Goal: Task Accomplishment & Management: Complete application form

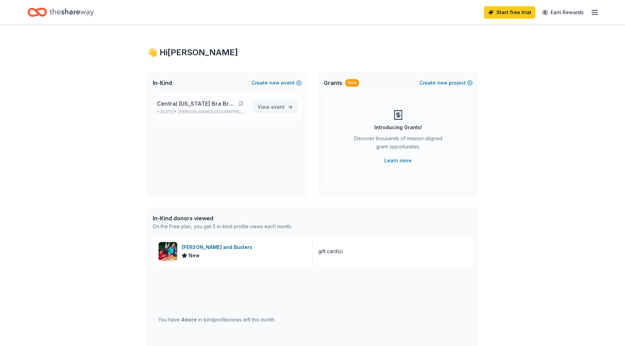
click at [270, 107] on span "View event" at bounding box center [271, 107] width 27 height 8
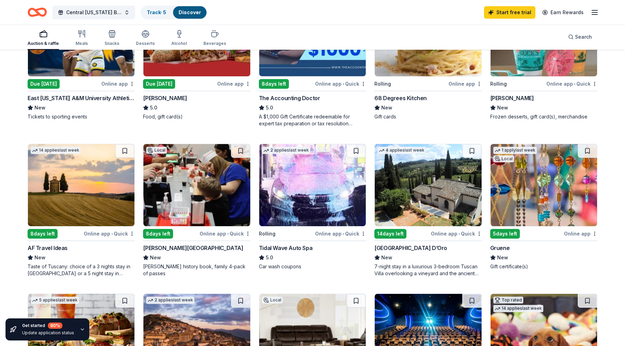
scroll to position [184, 0]
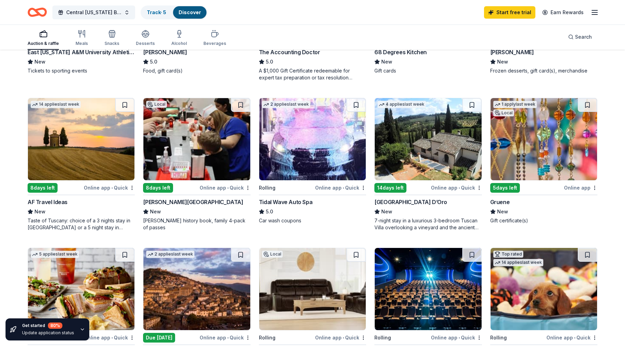
click at [164, 184] on div "8 days left" at bounding box center [158, 188] width 30 height 10
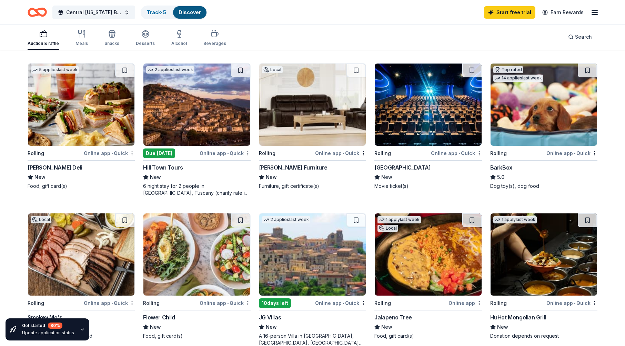
scroll to position [138, 0]
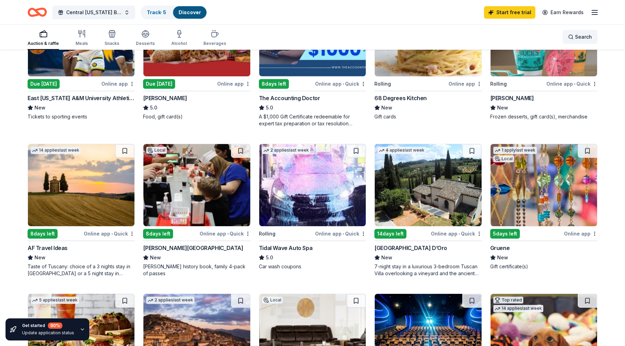
click at [590, 36] on span "Search" at bounding box center [583, 37] width 17 height 8
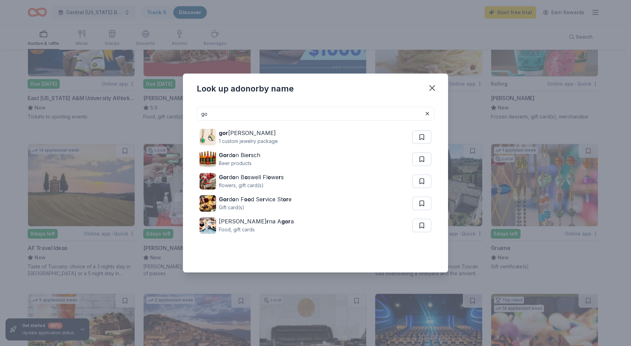
type input "g"
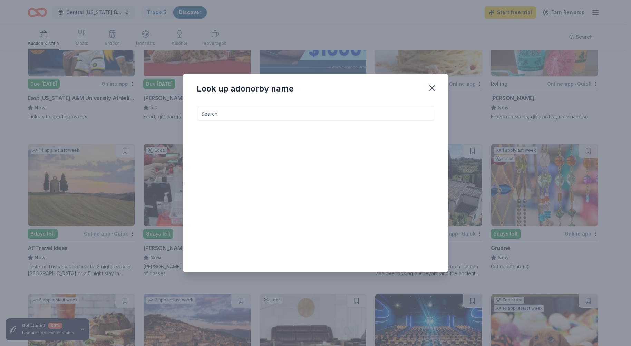
click at [329, 41] on div "Look up a donor by name" at bounding box center [315, 173] width 631 height 346
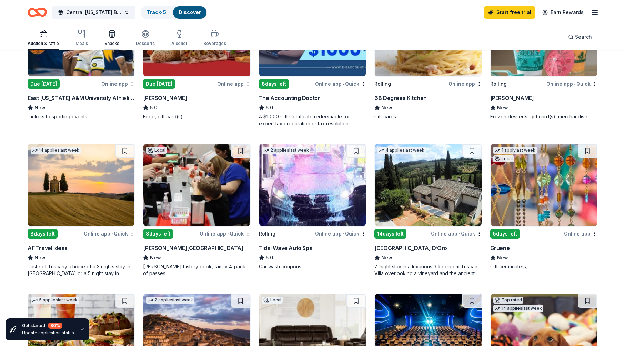
click at [107, 44] on div "Snacks" at bounding box center [112, 44] width 15 height 6
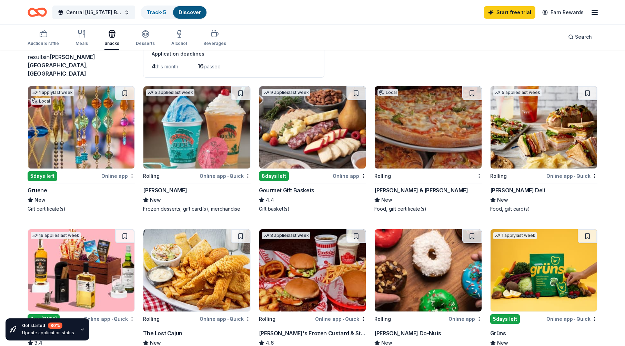
scroll to position [92, 0]
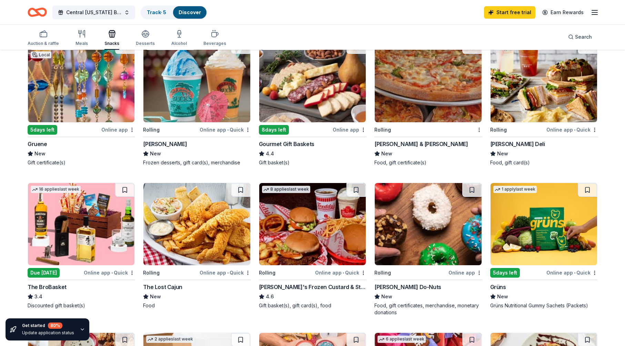
click at [277, 126] on div "8 days left" at bounding box center [274, 130] width 30 height 10
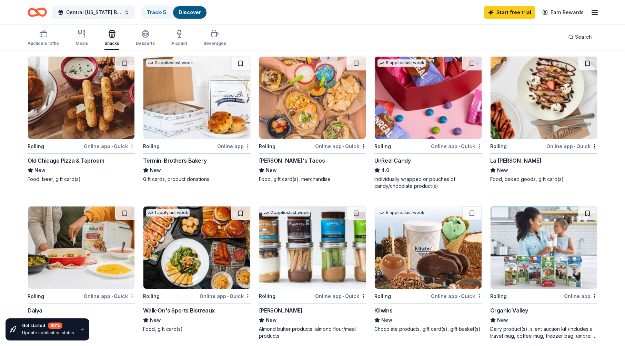
scroll to position [230, 0]
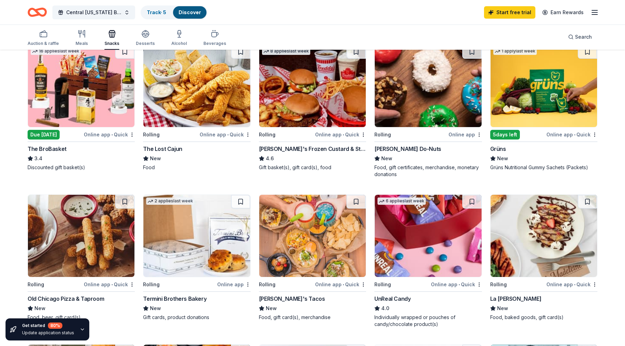
click at [390, 145] on div "Shipley Do-Nuts" at bounding box center [408, 149] width 67 height 8
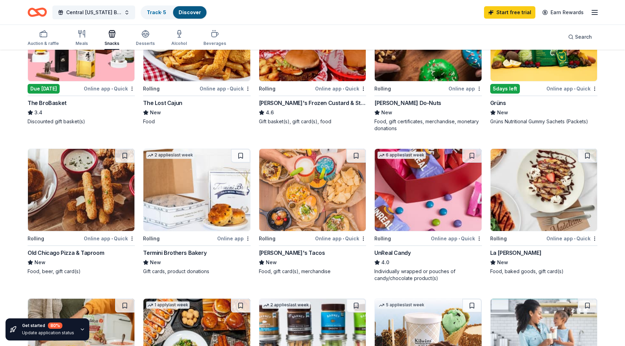
scroll to position [92, 0]
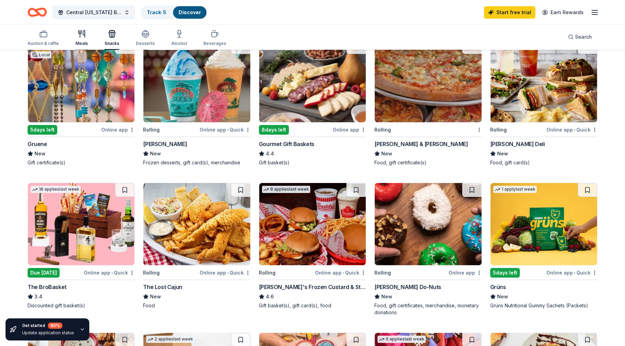
click at [79, 45] on div "Meals" at bounding box center [82, 44] width 12 height 6
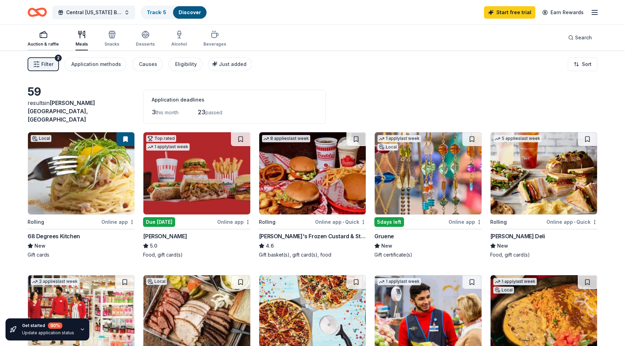
click at [41, 46] on div "Auction & raffle" at bounding box center [43, 44] width 31 height 6
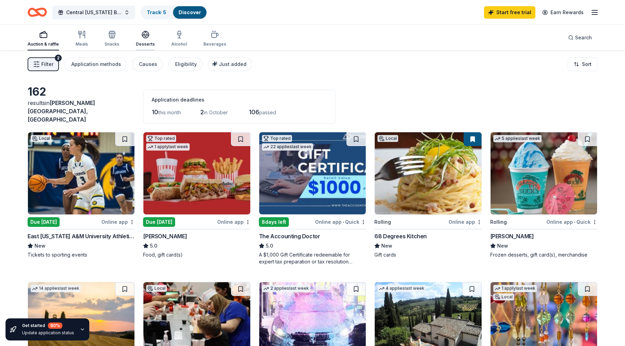
click at [147, 43] on div "Desserts" at bounding box center [145, 44] width 19 height 6
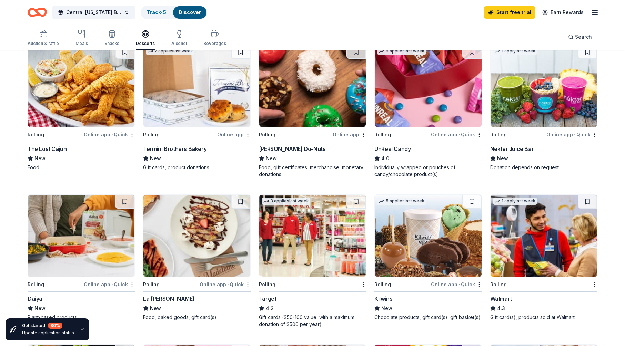
scroll to position [414, 0]
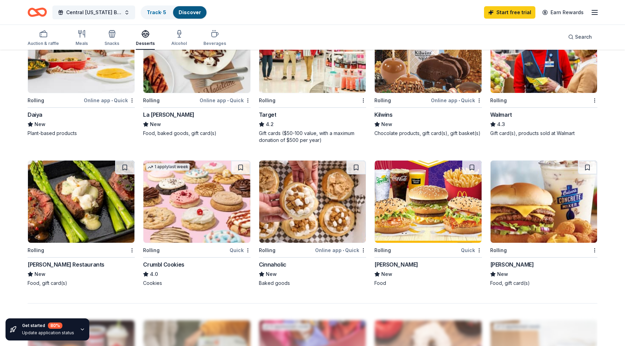
click at [69, 260] on div "Perry's Restaurants" at bounding box center [66, 264] width 77 height 8
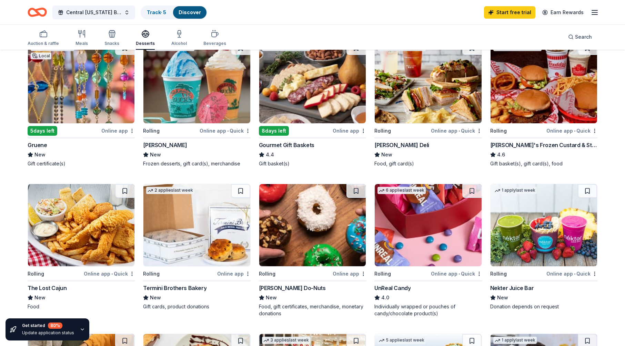
scroll to position [0, 0]
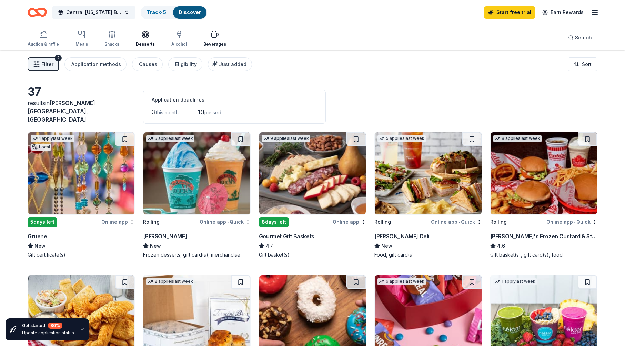
click at [205, 40] on div "Beverages" at bounding box center [215, 38] width 23 height 17
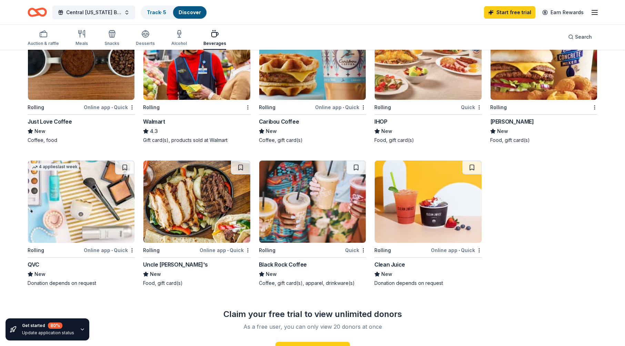
scroll to position [460, 0]
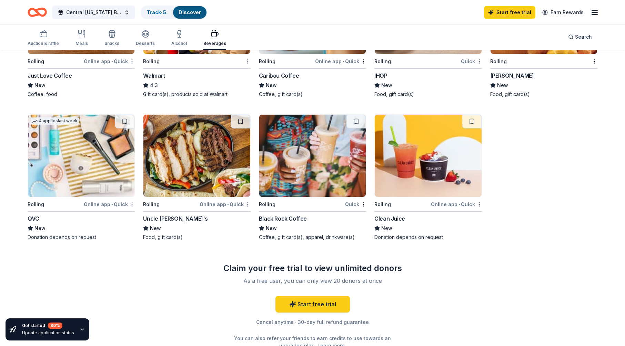
click at [164, 214] on div "Uncle [PERSON_NAME]'s" at bounding box center [175, 218] width 65 height 8
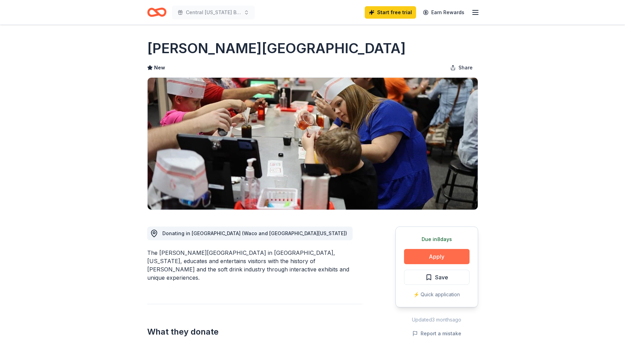
click at [446, 260] on button "Apply" at bounding box center [437, 256] width 66 height 15
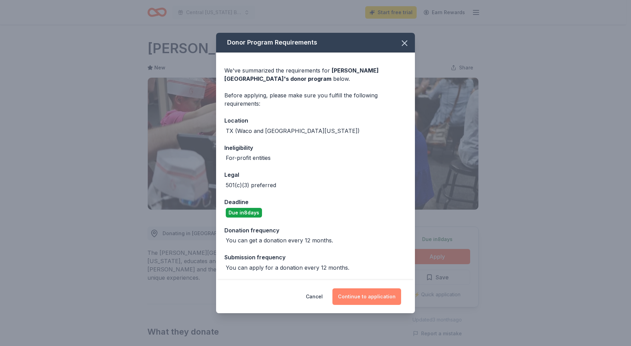
click at [383, 298] on button "Continue to application" at bounding box center [366, 296] width 69 height 17
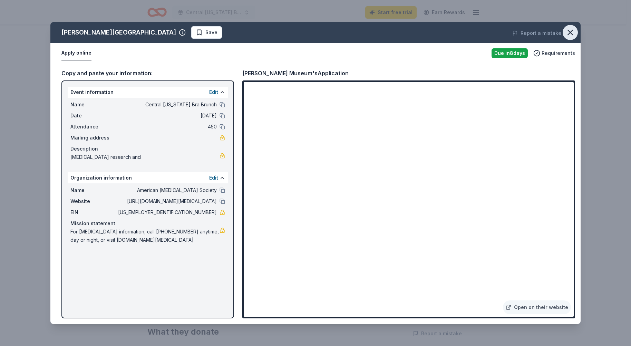
click at [572, 35] on icon "button" at bounding box center [570, 32] width 5 height 5
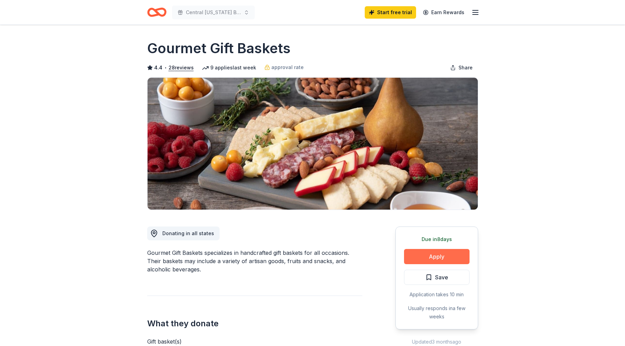
click at [443, 257] on button "Apply" at bounding box center [437, 256] width 66 height 15
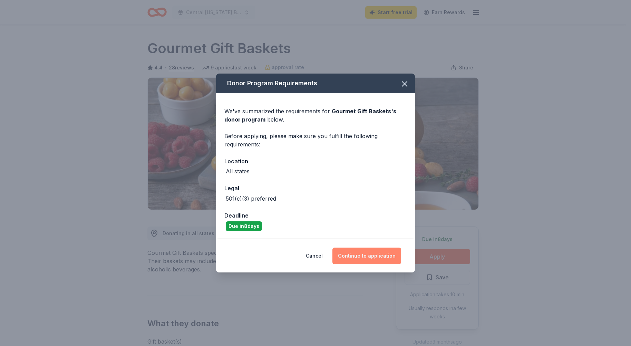
click at [371, 259] on button "Continue to application" at bounding box center [366, 255] width 69 height 17
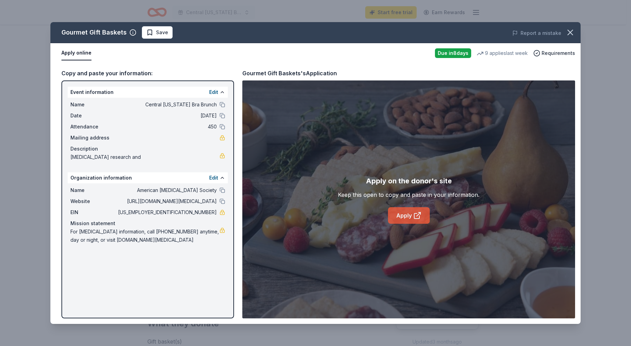
click at [414, 211] on icon at bounding box center [417, 215] width 8 height 8
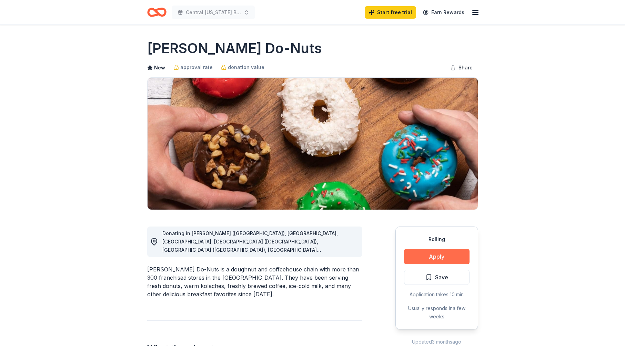
click at [441, 256] on button "Apply" at bounding box center [437, 256] width 66 height 15
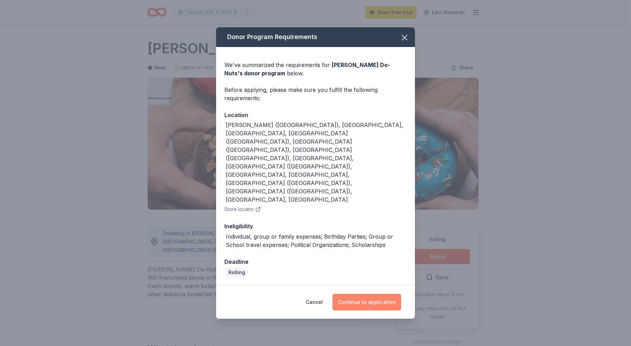
click at [363, 294] on button "Continue to application" at bounding box center [366, 302] width 69 height 17
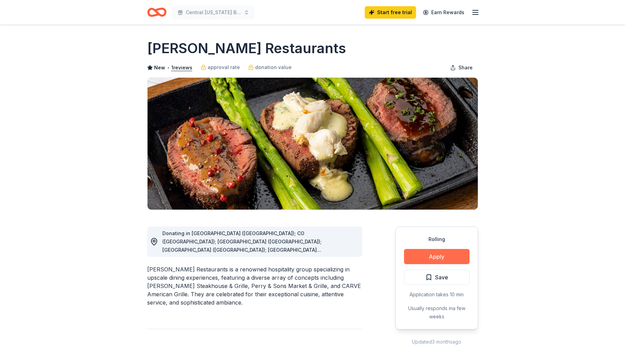
click at [439, 259] on button "Apply" at bounding box center [437, 256] width 66 height 15
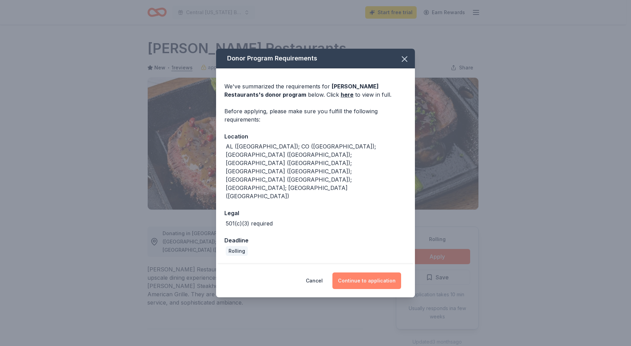
click at [378, 272] on button "Continue to application" at bounding box center [366, 280] width 69 height 17
